Goal: Task Accomplishment & Management: Use online tool/utility

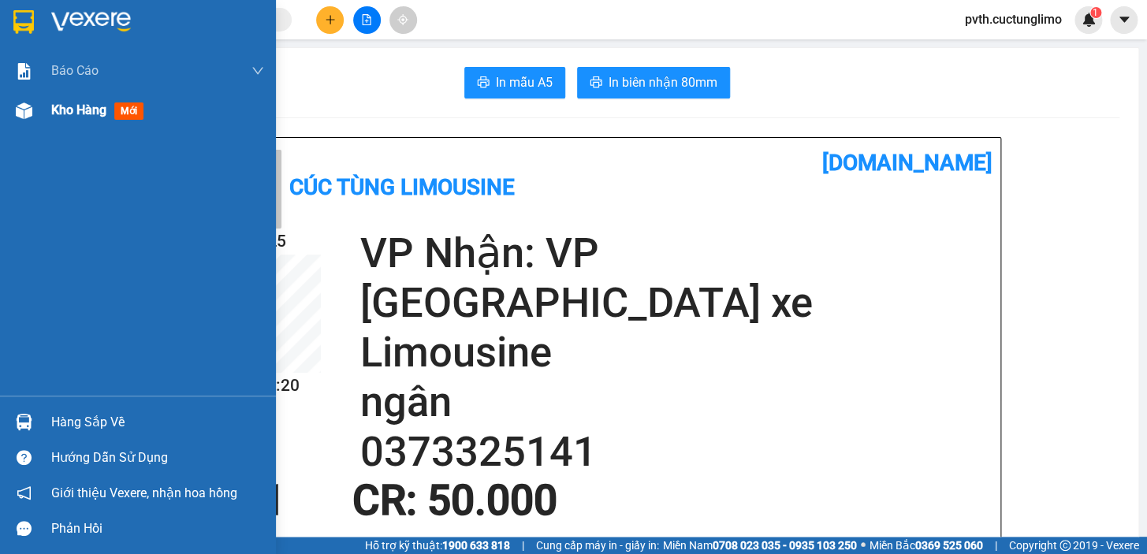
click at [64, 113] on span "Kho hàng" at bounding box center [78, 109] width 55 height 15
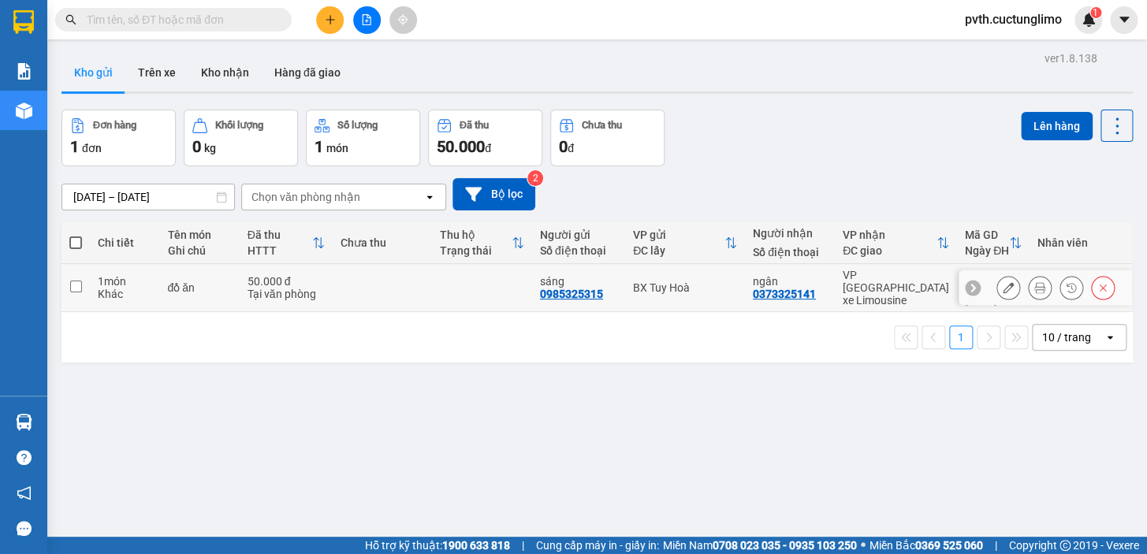
click at [77, 281] on input "checkbox" at bounding box center [76, 287] width 12 height 12
checkbox input "true"
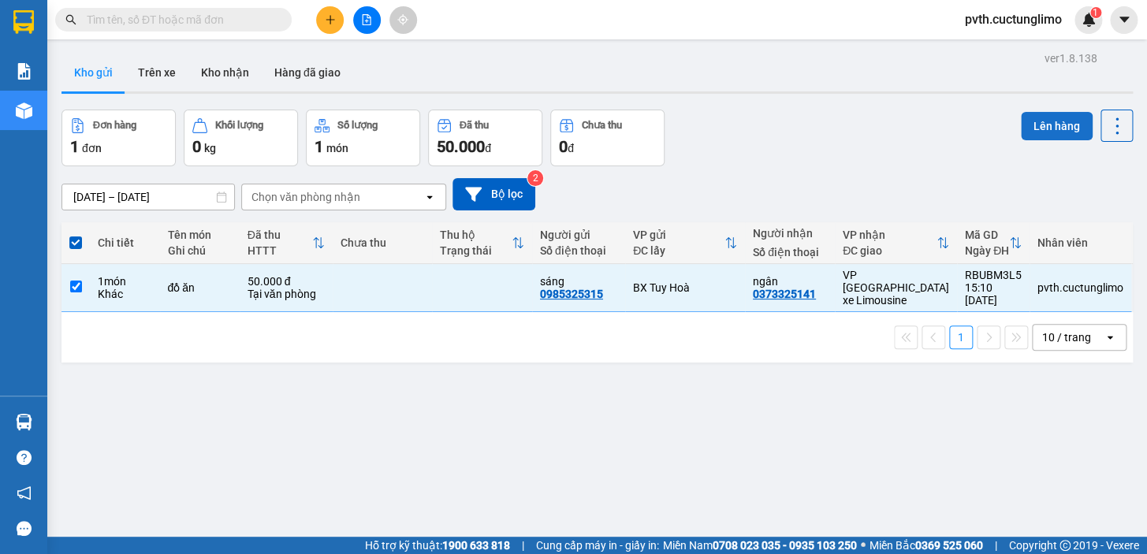
click at [1058, 131] on button "Lên hàng" at bounding box center [1057, 126] width 72 height 28
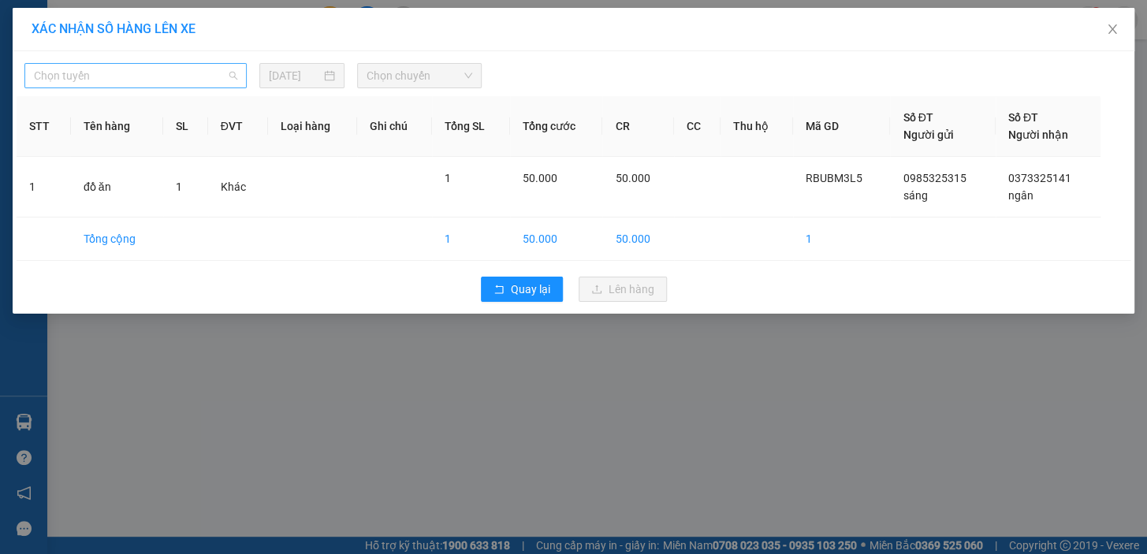
click at [142, 83] on span "Chọn tuyến" at bounding box center [135, 76] width 203 height 24
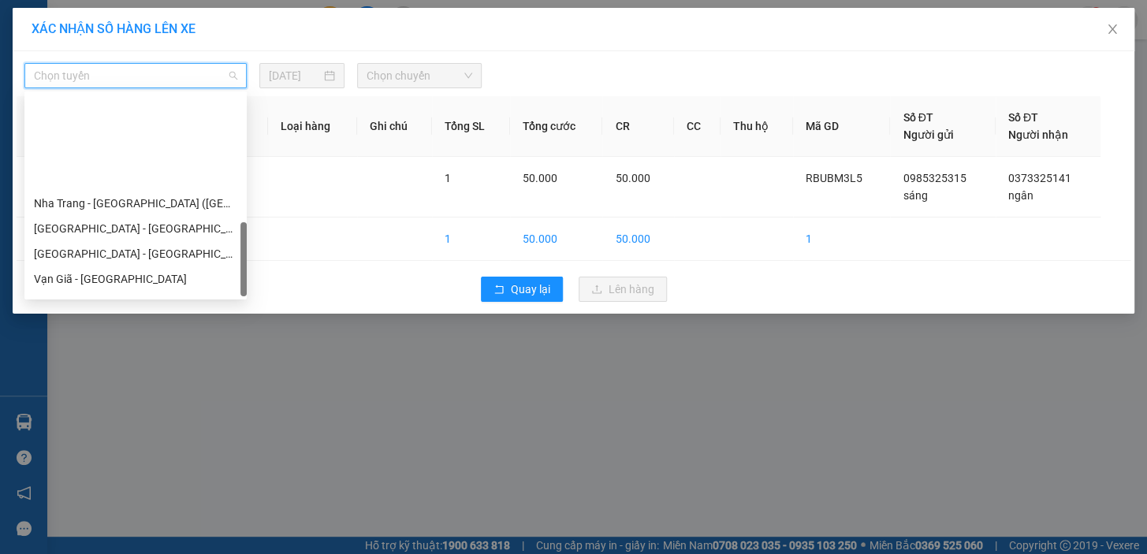
scroll to position [479, 0]
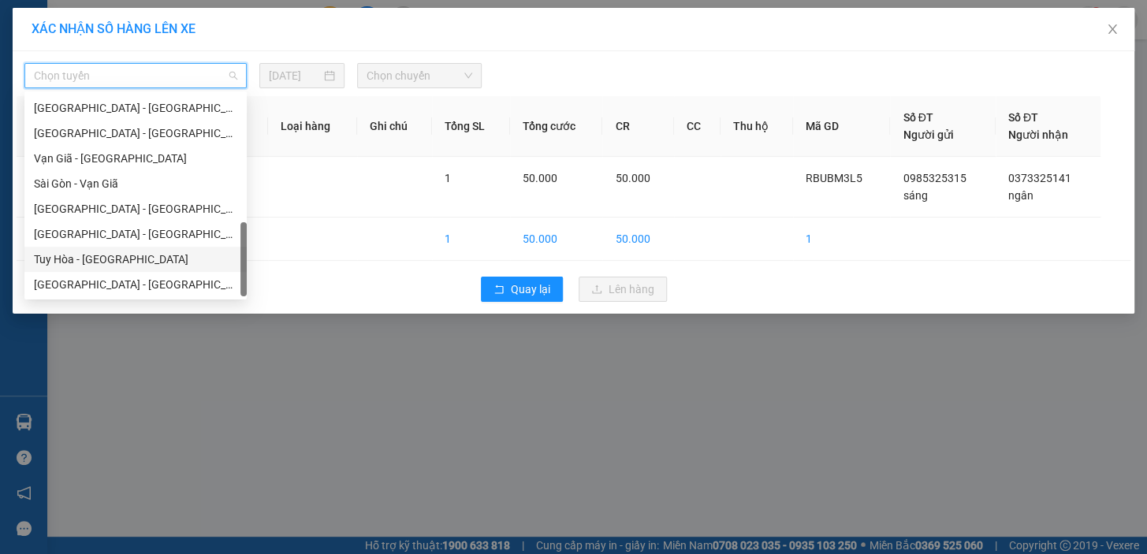
click at [125, 266] on div "Tuy Hòa - [GEOGRAPHIC_DATA]" at bounding box center [135, 259] width 203 height 17
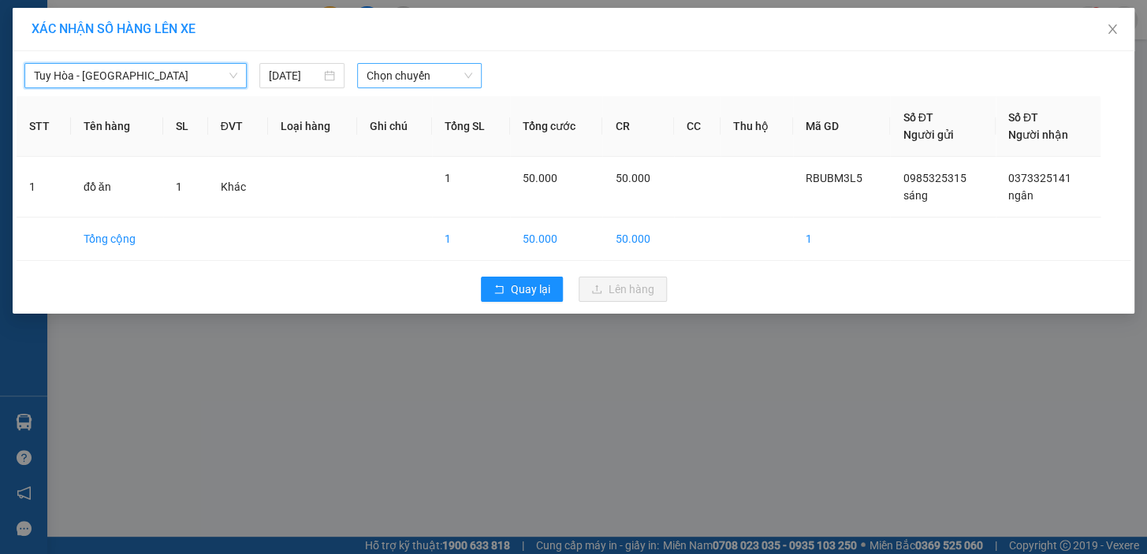
click at [411, 74] on span "Chọn chuyến" at bounding box center [420, 76] width 106 height 24
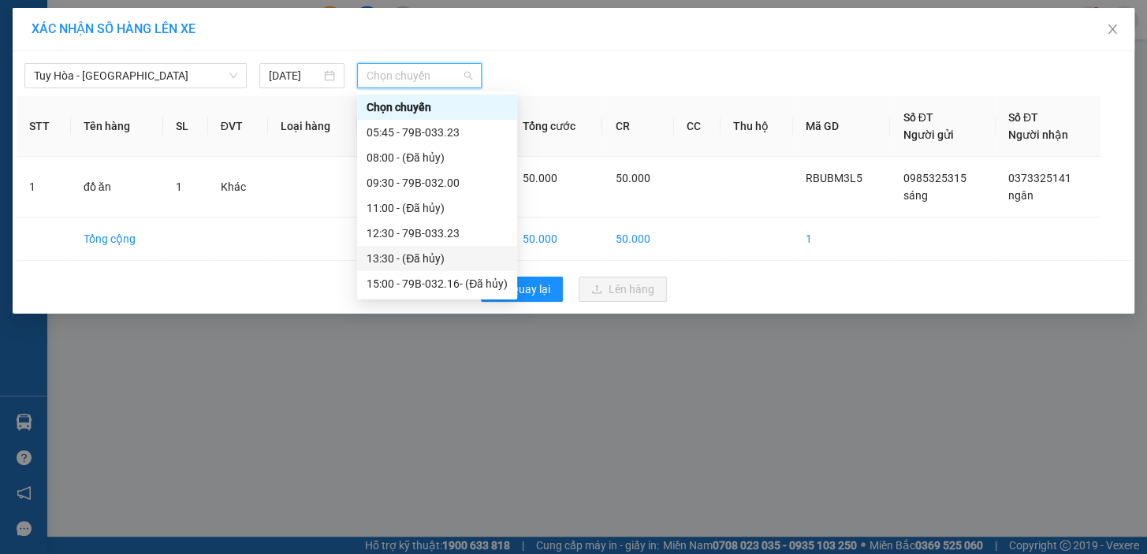
scroll to position [24, 0]
click at [426, 283] on div "17:00 - 79B-033.01" at bounding box center [437, 284] width 141 height 17
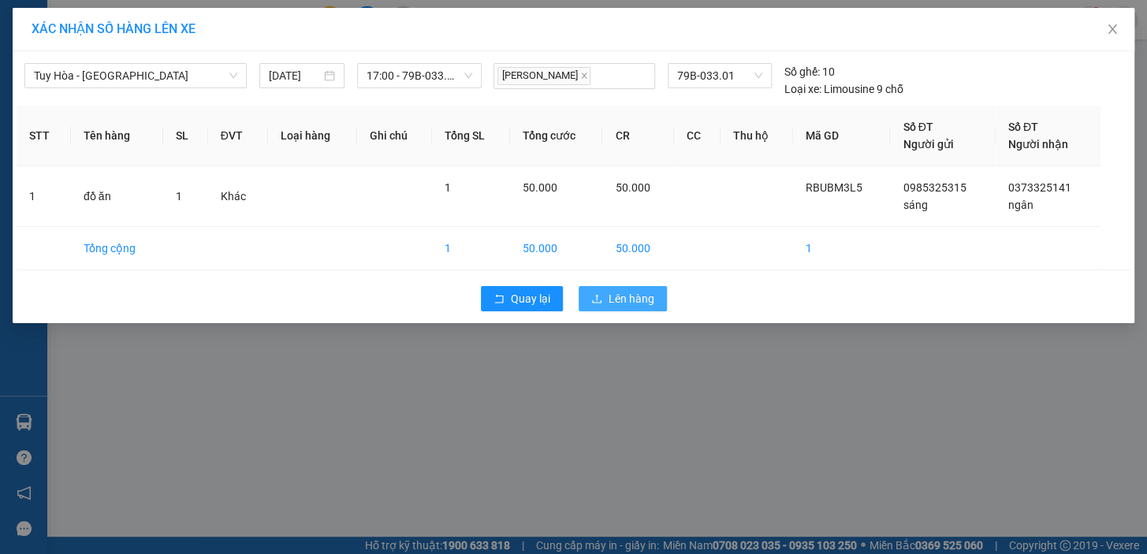
click at [616, 295] on span "Lên hàng" at bounding box center [632, 298] width 46 height 17
